Goal: Transaction & Acquisition: Purchase product/service

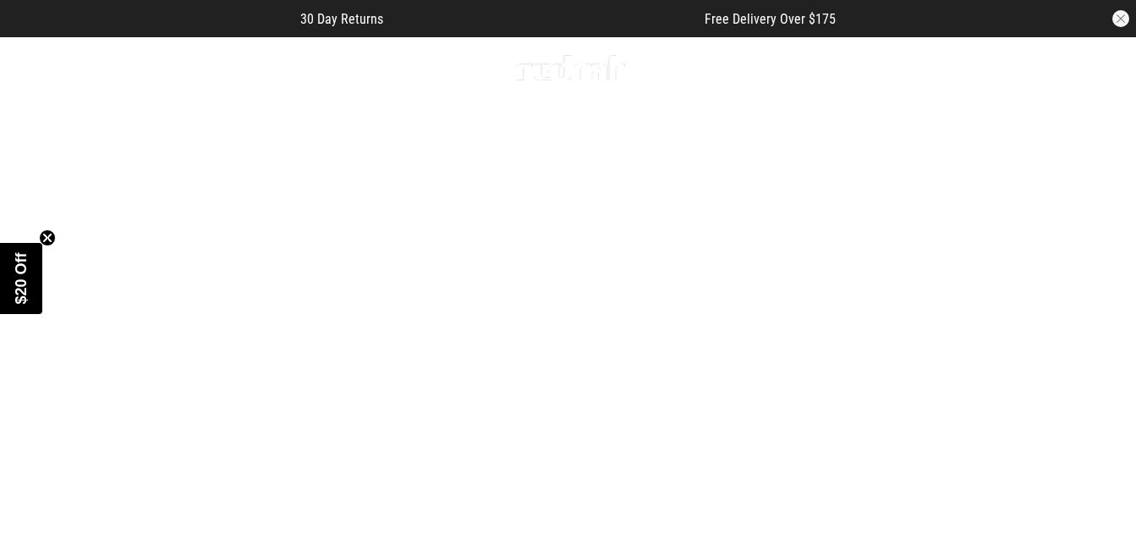
click at [1003, 69] on span "button" at bounding box center [1009, 68] width 17 height 20
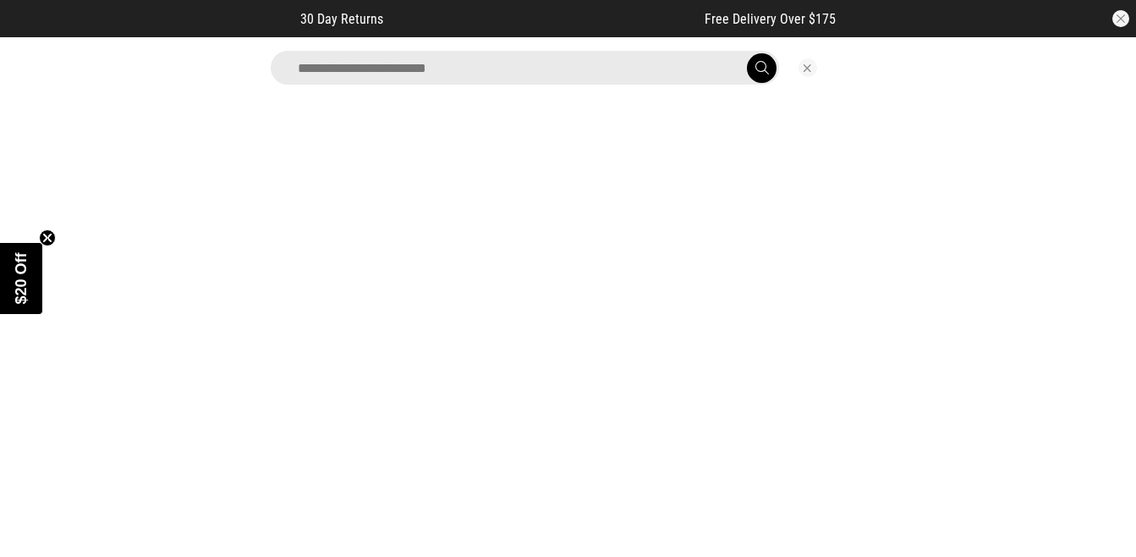
click at [636, 54] on input "search" at bounding box center [525, 68] width 508 height 34
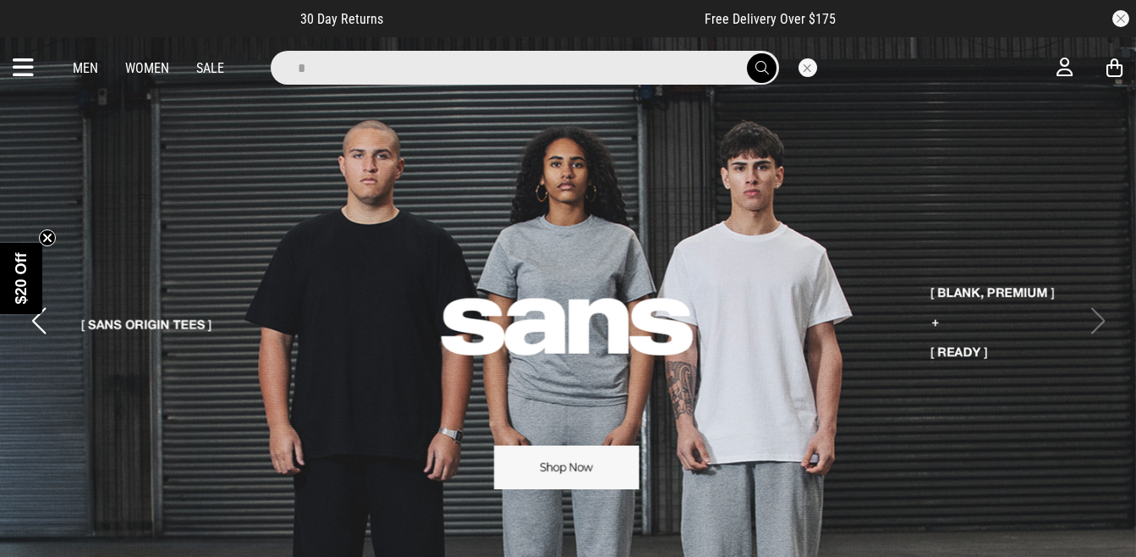
type input "********"
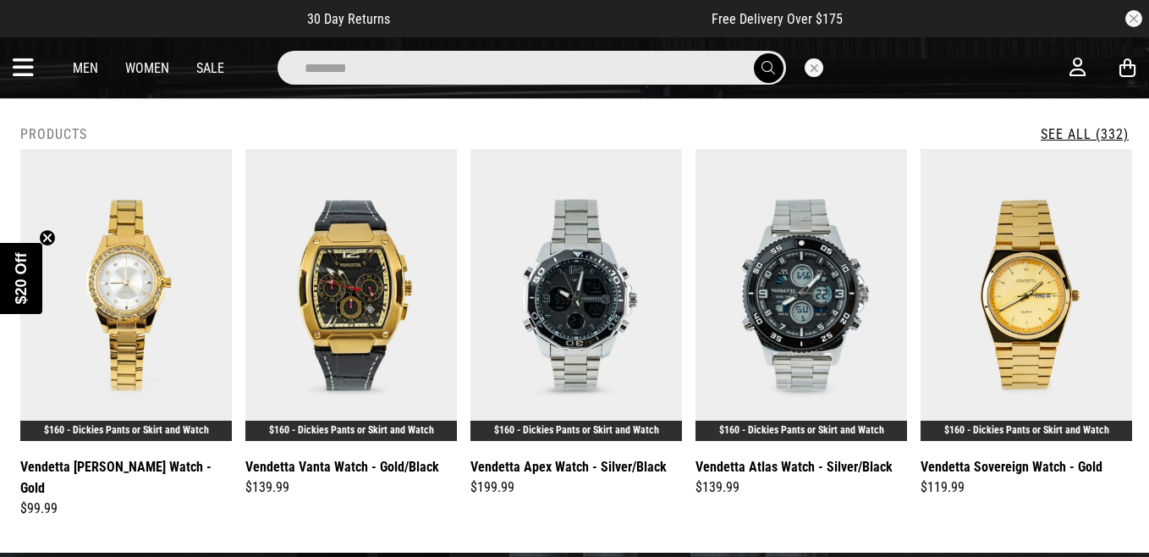
click at [1083, 137] on link "See All (332)" at bounding box center [1085, 134] width 88 height 16
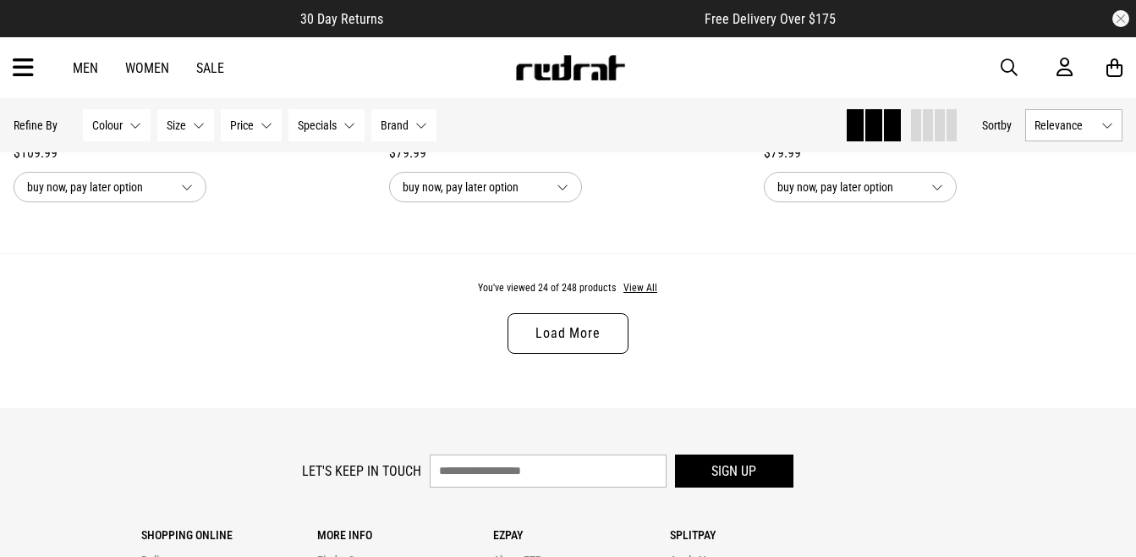
scroll to position [5089, 0]
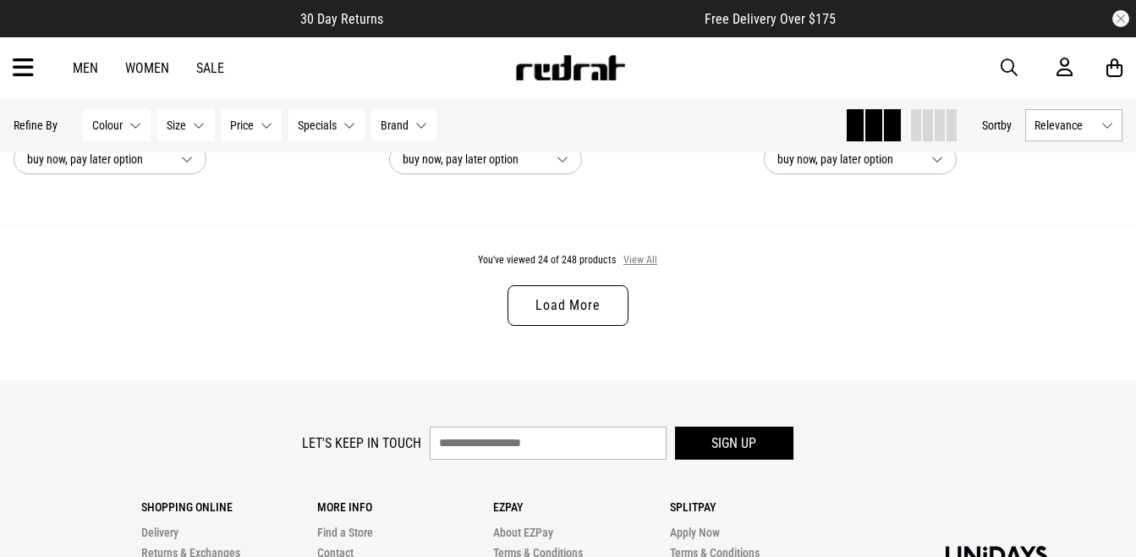
click at [641, 268] on button "View All" at bounding box center [641, 260] width 36 height 15
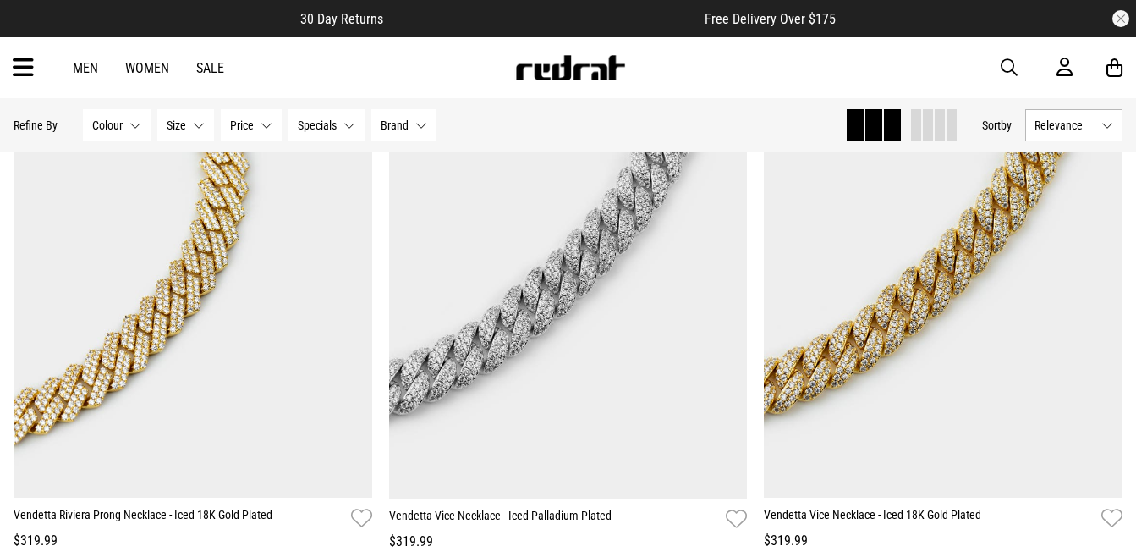
scroll to position [9721, 0]
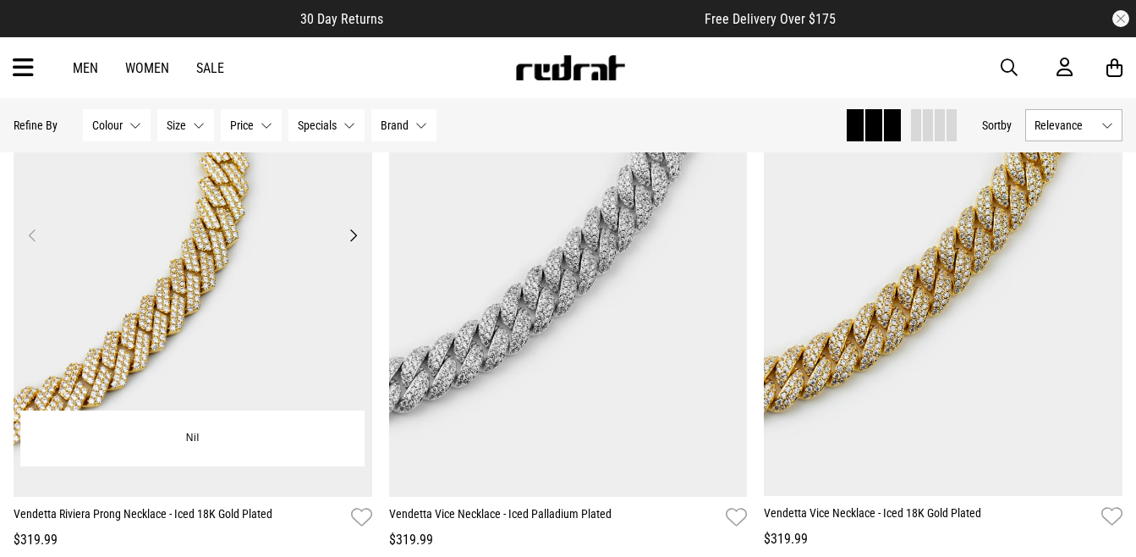
click at [347, 242] on button "Next" at bounding box center [353, 235] width 21 height 20
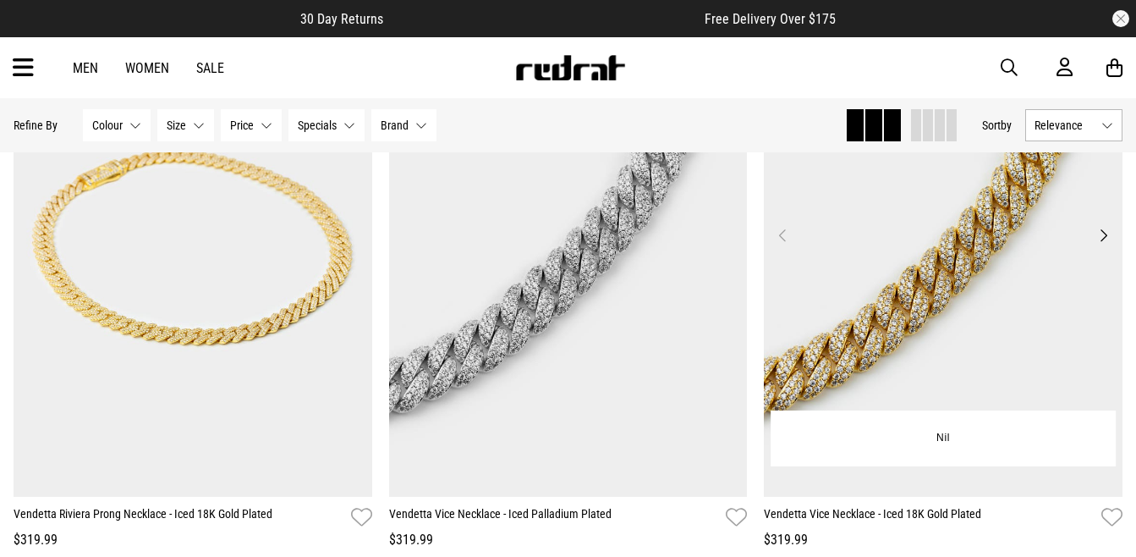
click at [1103, 245] on button "Next" at bounding box center [1103, 235] width 21 height 20
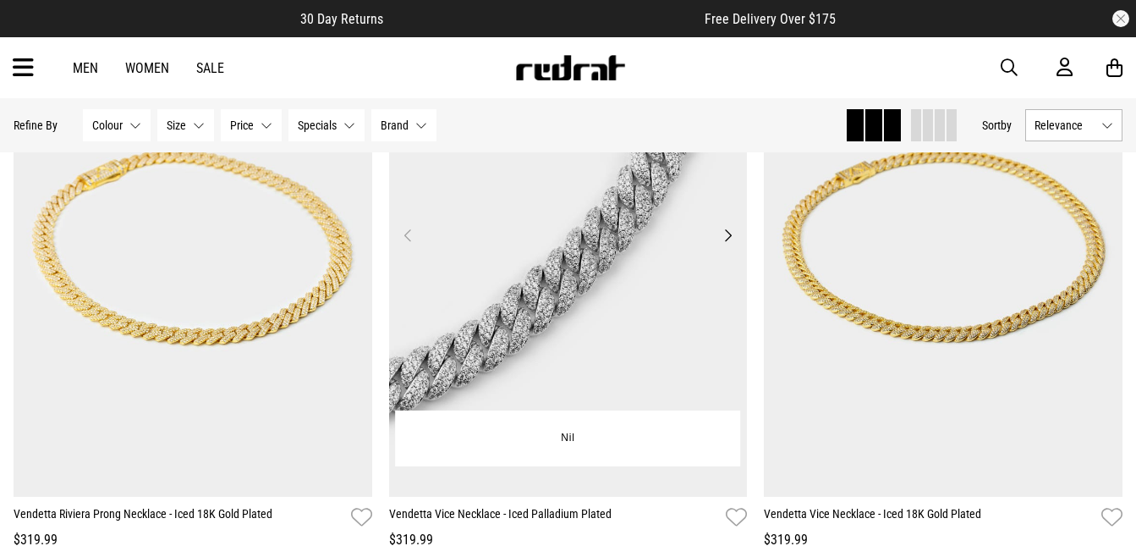
click at [724, 245] on button "Next" at bounding box center [727, 235] width 21 height 20
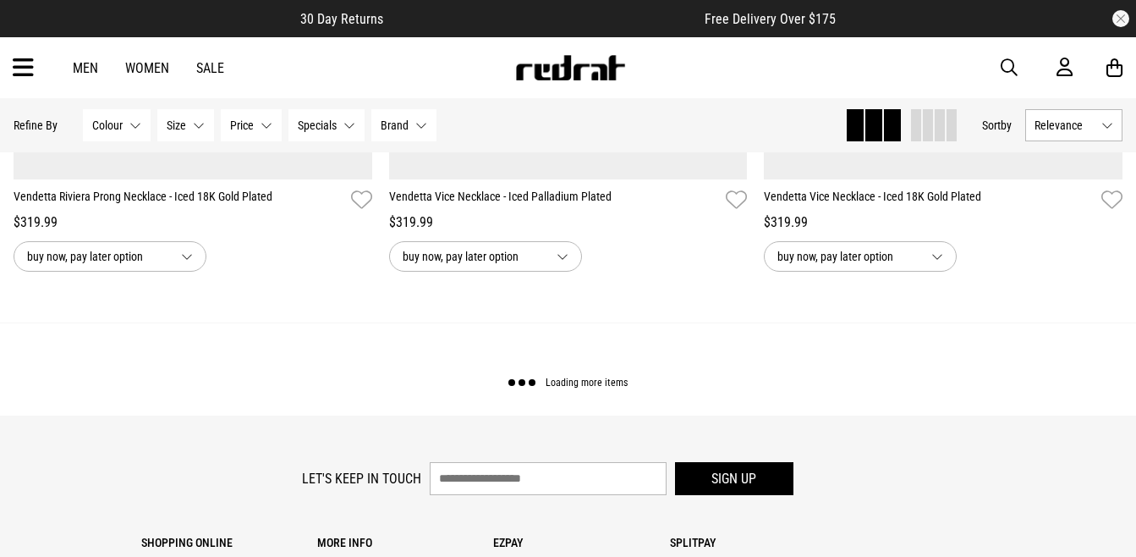
scroll to position [10048, 0]
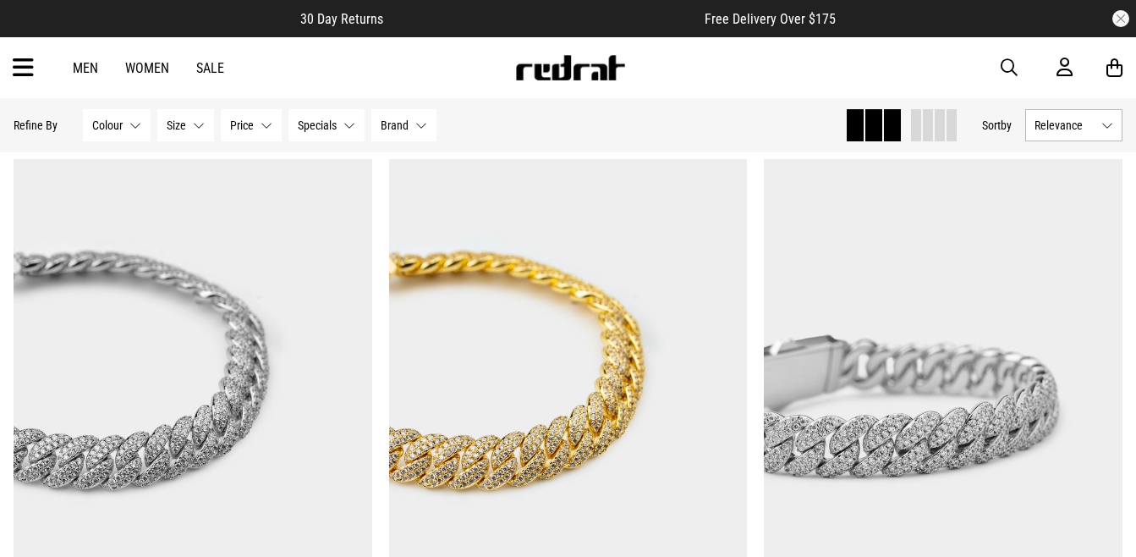
scroll to position [10242, 0]
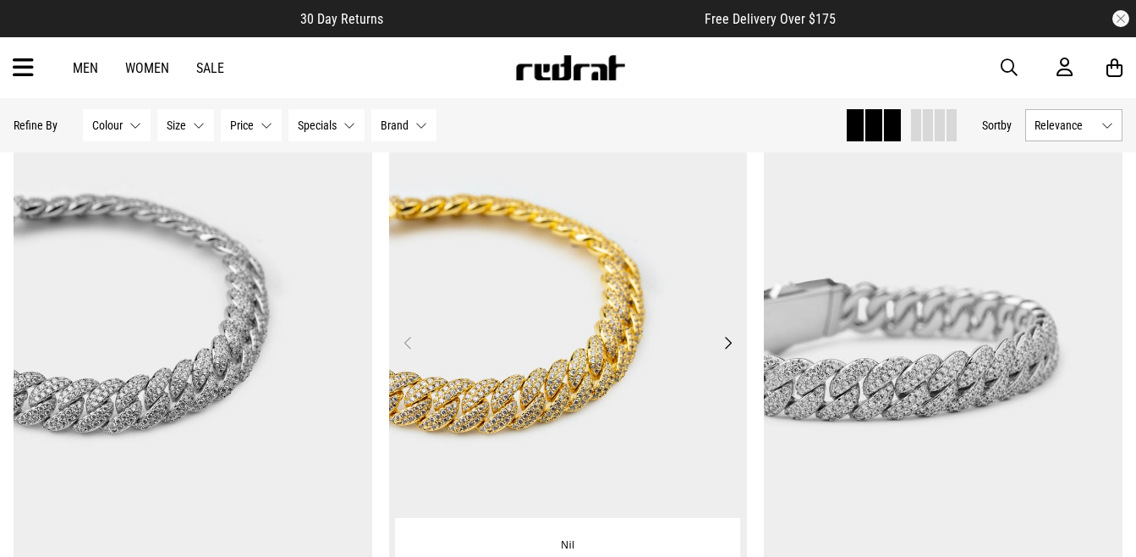
click at [721, 348] on button "Next" at bounding box center [727, 342] width 21 height 20
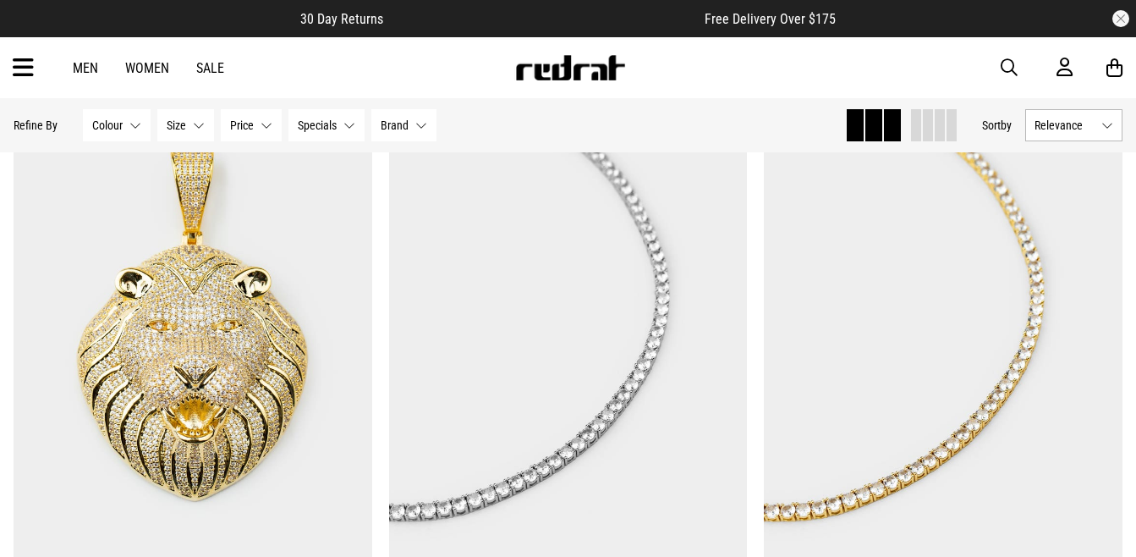
scroll to position [8440, 0]
